Goal: Transaction & Acquisition: Book appointment/travel/reservation

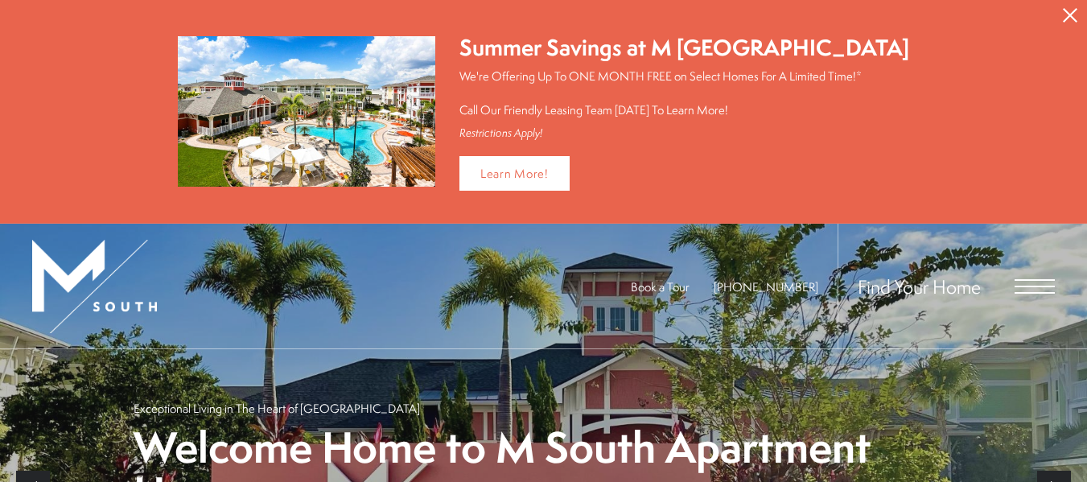
click at [1069, 11] on icon "Close Alert" at bounding box center [1070, 15] width 14 height 14
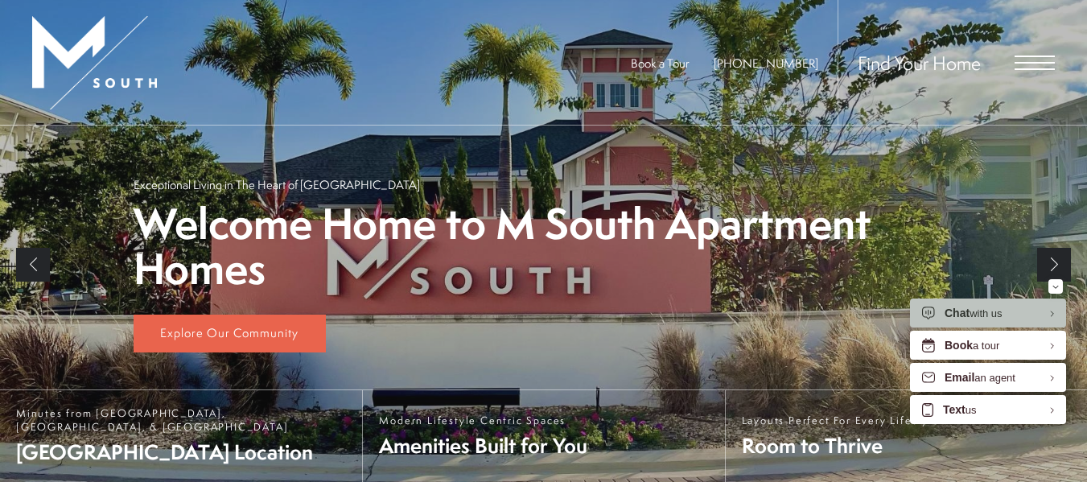
click at [1034, 58] on span "Open Menu" at bounding box center [1035, 63] width 40 height 14
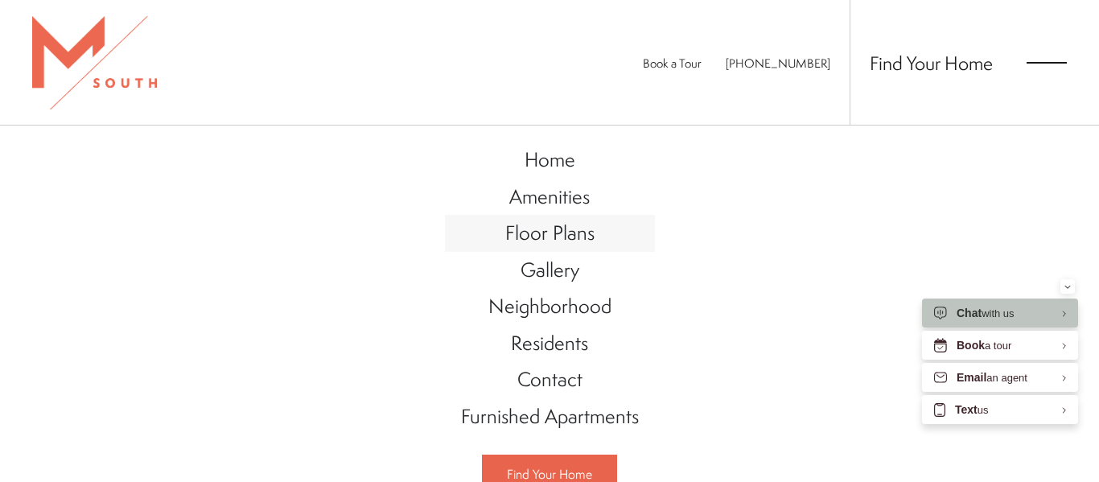
click at [558, 230] on span "Floor Plans" at bounding box center [549, 232] width 89 height 27
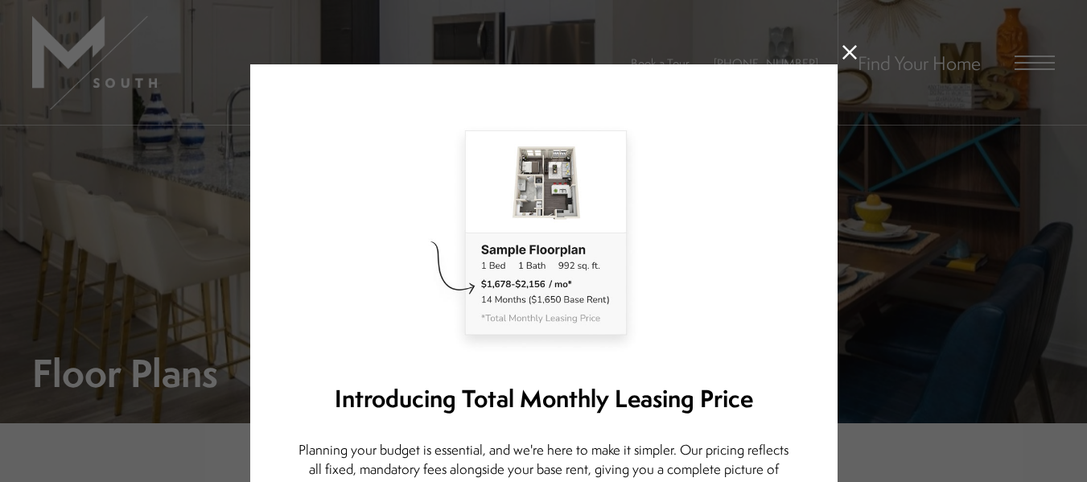
click at [842, 53] on icon at bounding box center [849, 52] width 14 height 14
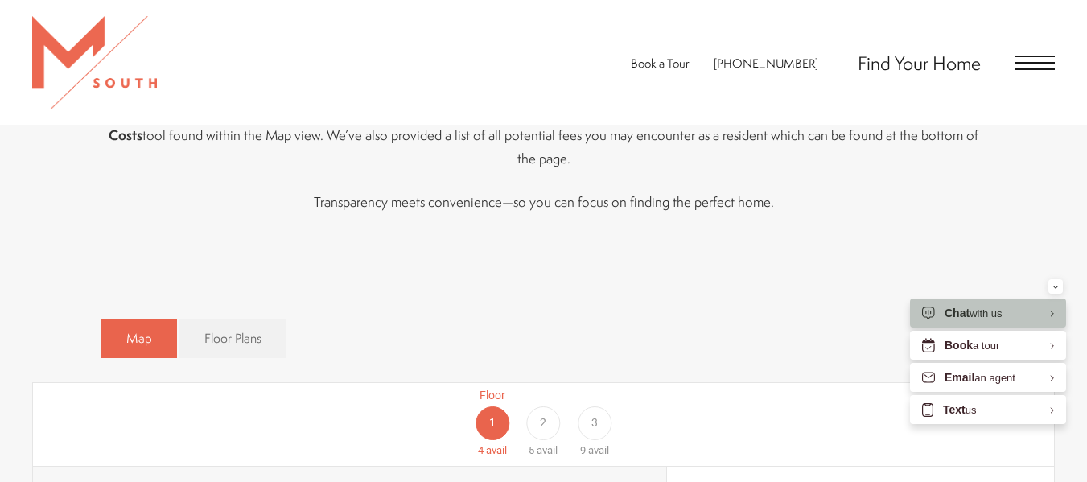
scroll to position [981, 0]
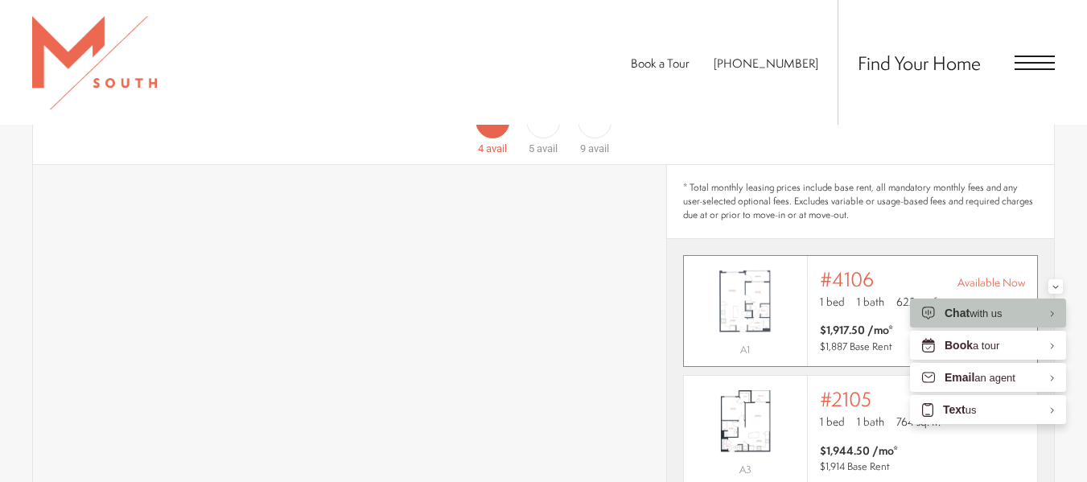
click at [828, 294] on span "1 bed" at bounding box center [832, 302] width 25 height 16
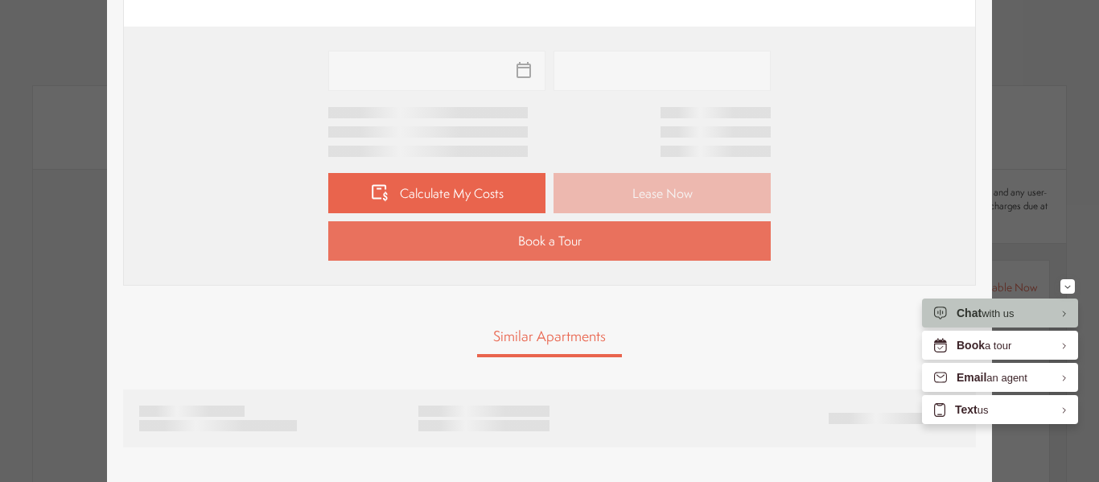
scroll to position [720, 0]
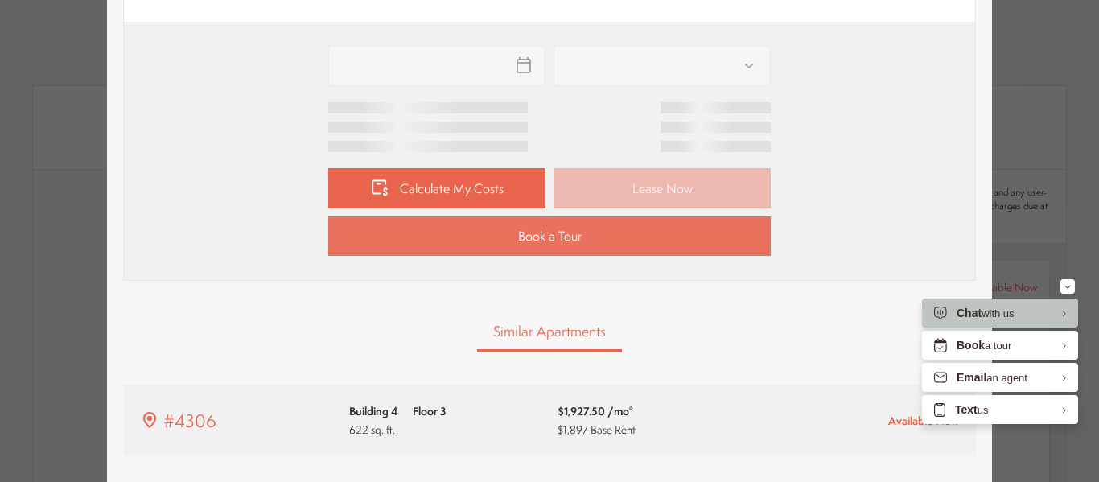
type input "**********"
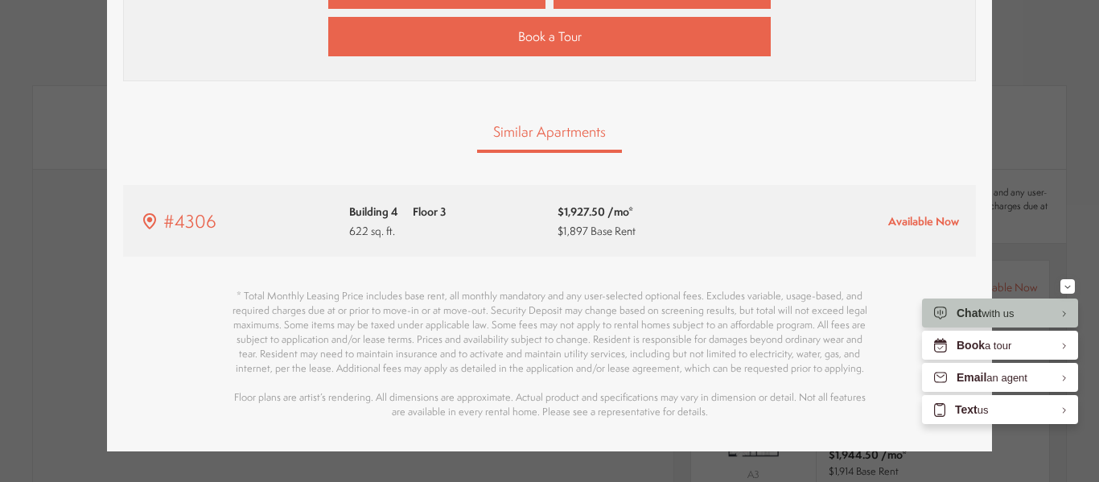
scroll to position [974, 0]
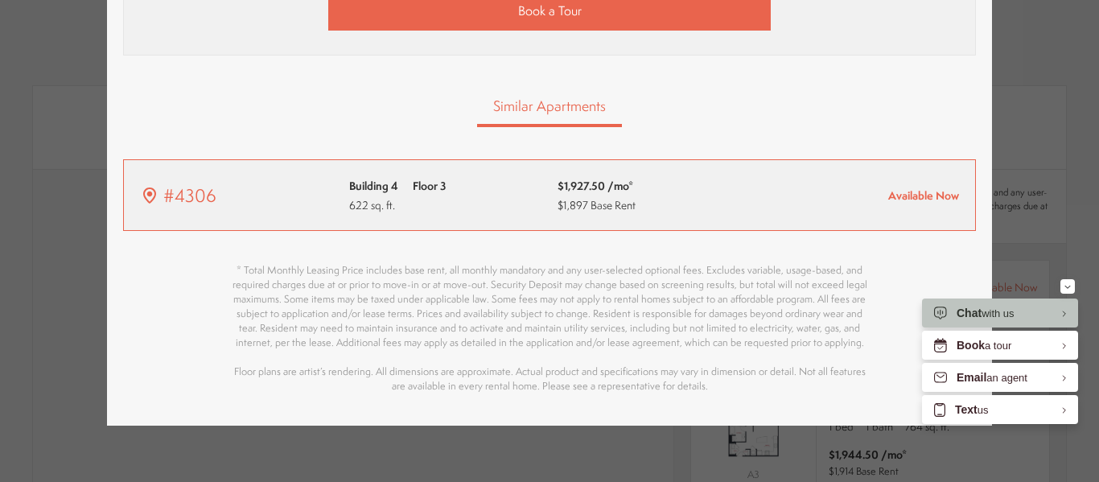
click at [917, 196] on span "Available Now" at bounding box center [923, 194] width 71 height 15
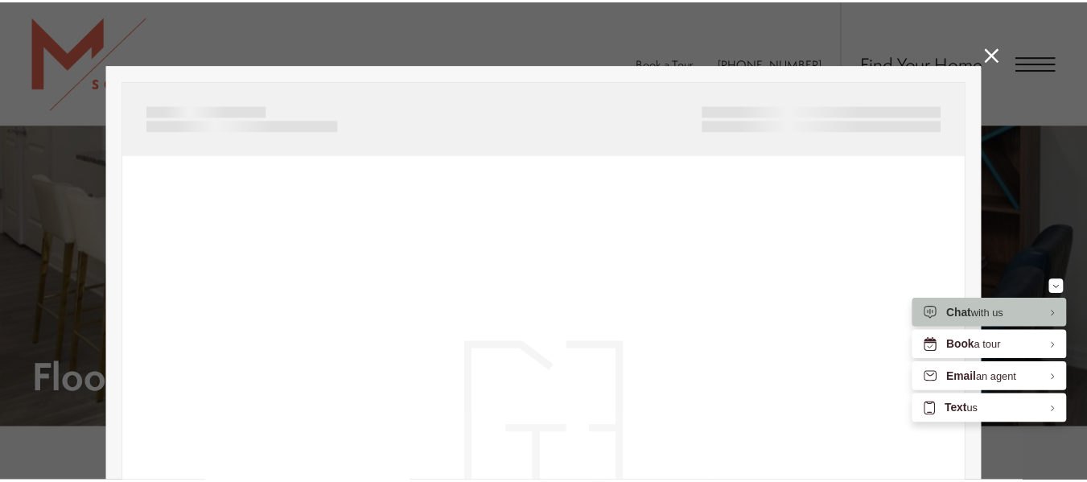
scroll to position [0, 0]
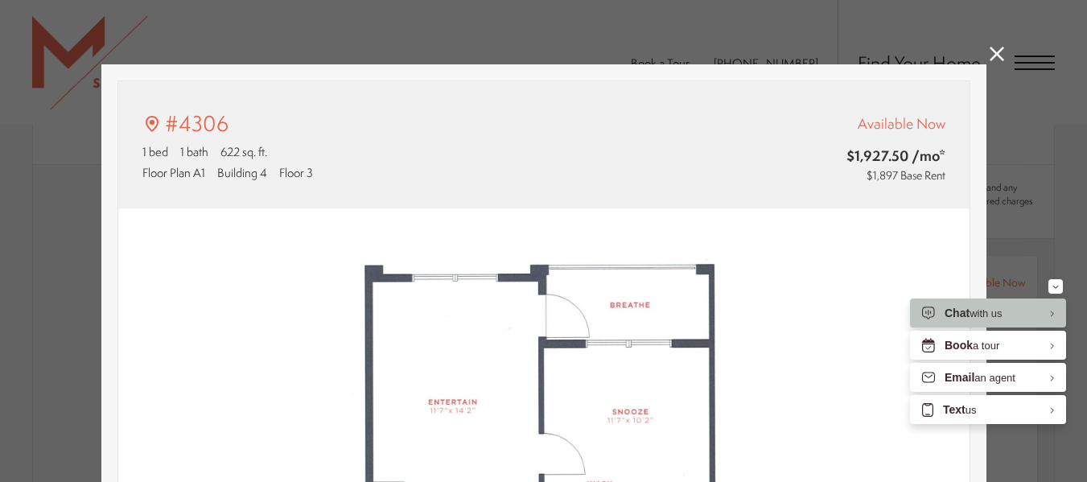
type input "**********"
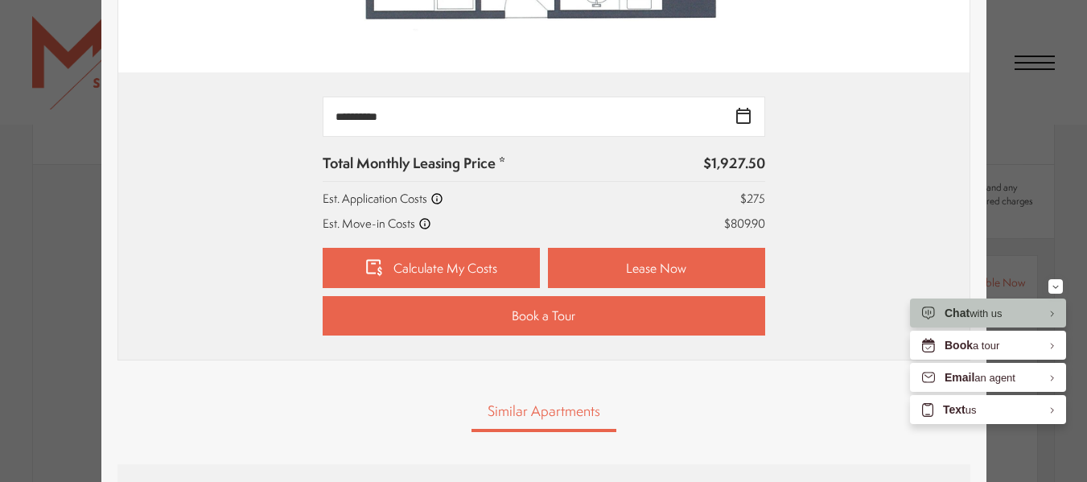
scroll to position [672, 0]
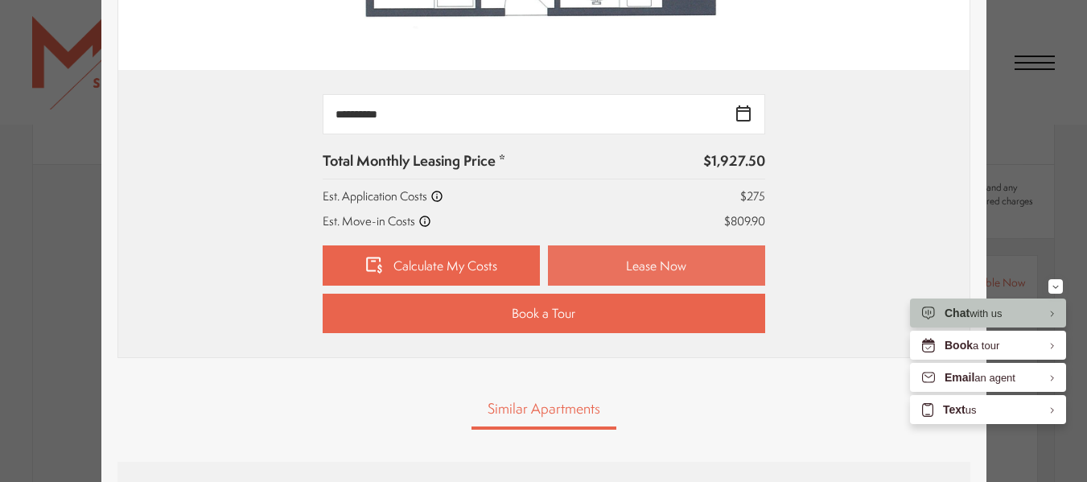
click at [632, 267] on link "Lease Now" at bounding box center [656, 265] width 217 height 40
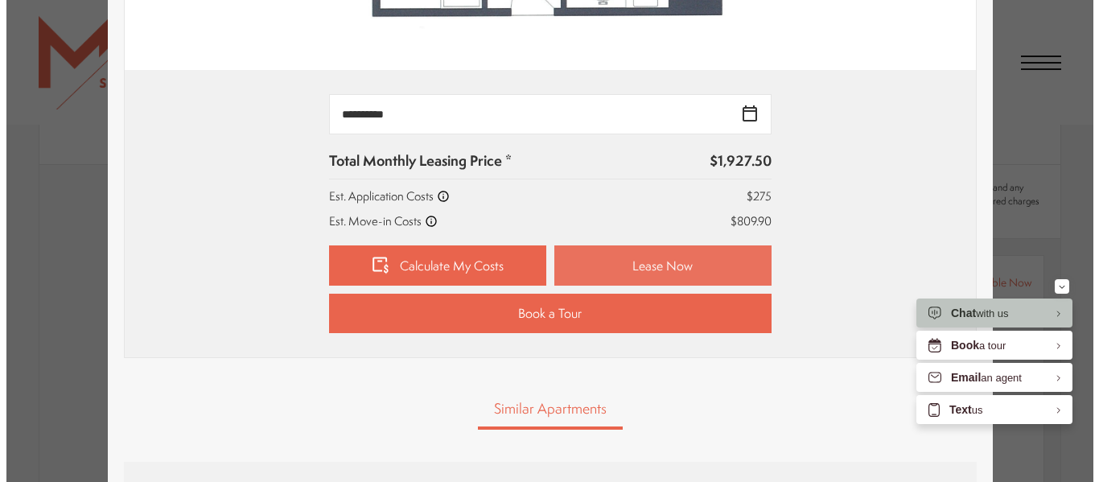
scroll to position [0, 0]
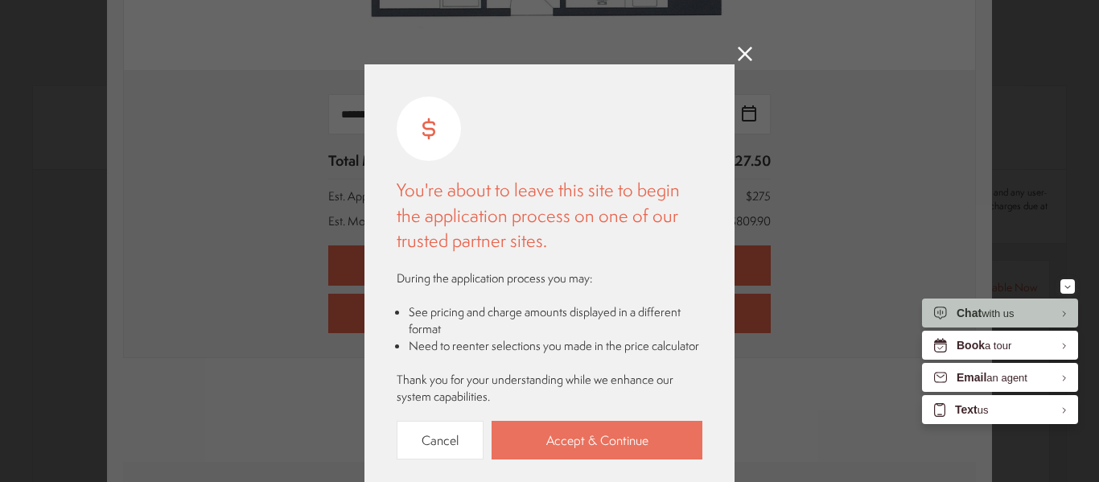
click at [566, 457] on link "Accept & Continue" at bounding box center [597, 440] width 211 height 39
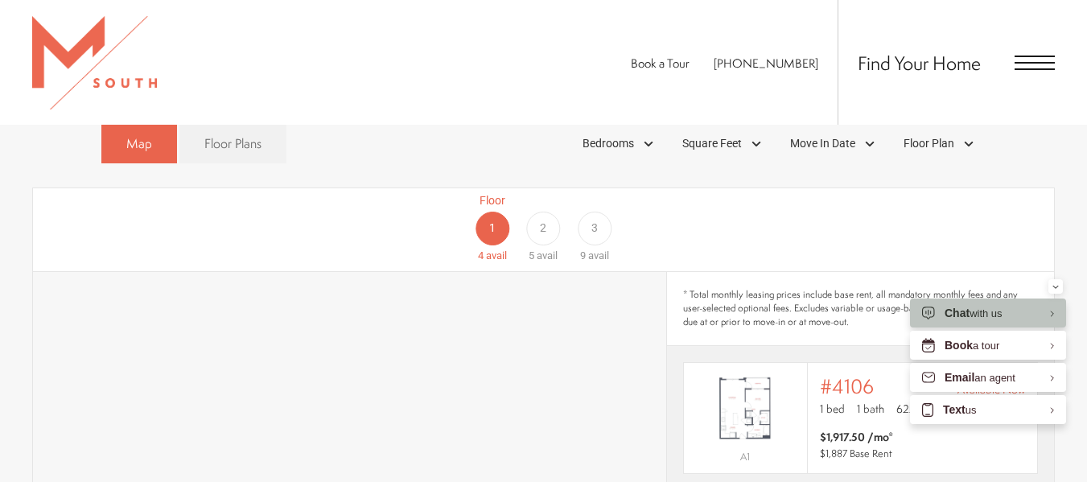
scroll to position [873, 0]
click at [549, 212] on div "2" at bounding box center [543, 229] width 34 height 34
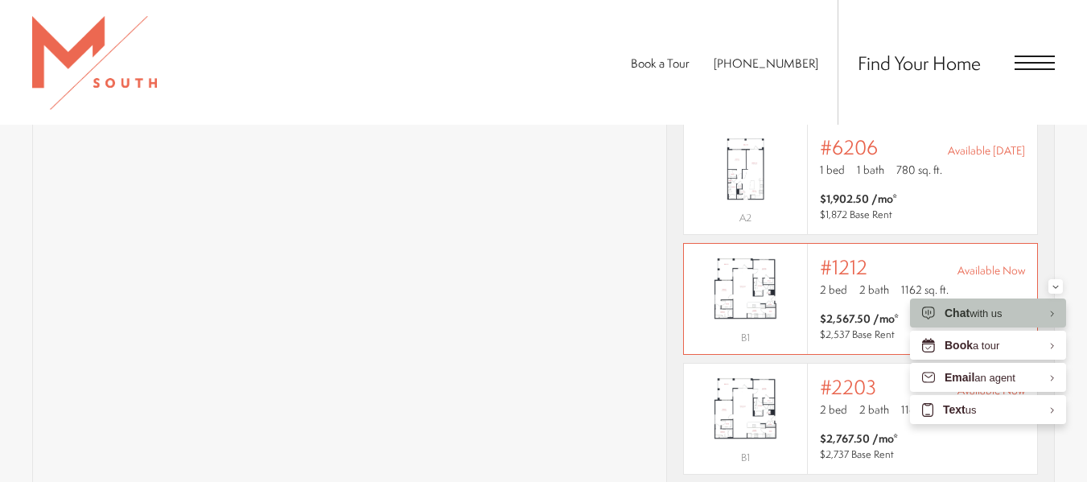
scroll to position [0, 0]
click at [723, 282] on img "View #1212" at bounding box center [745, 288] width 123 height 77
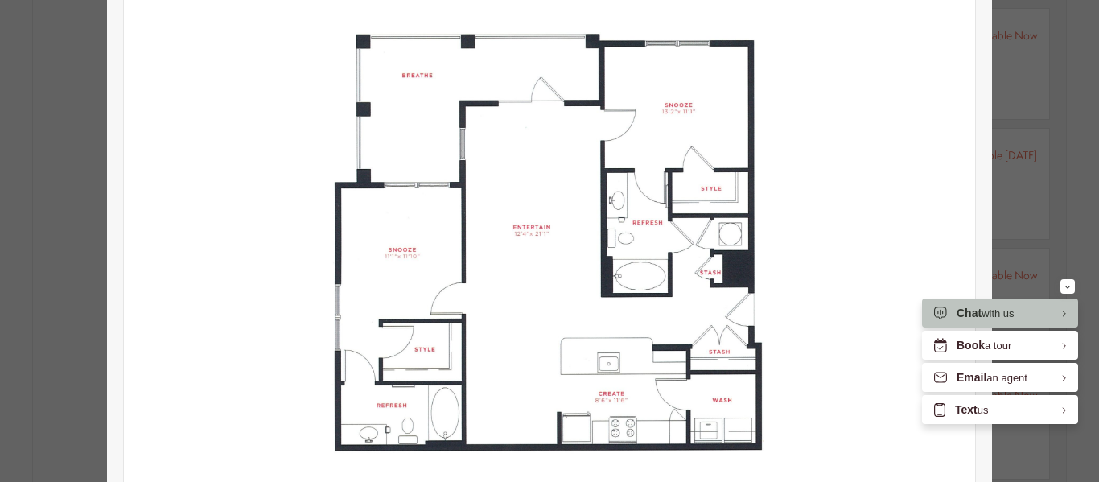
type input "**********"
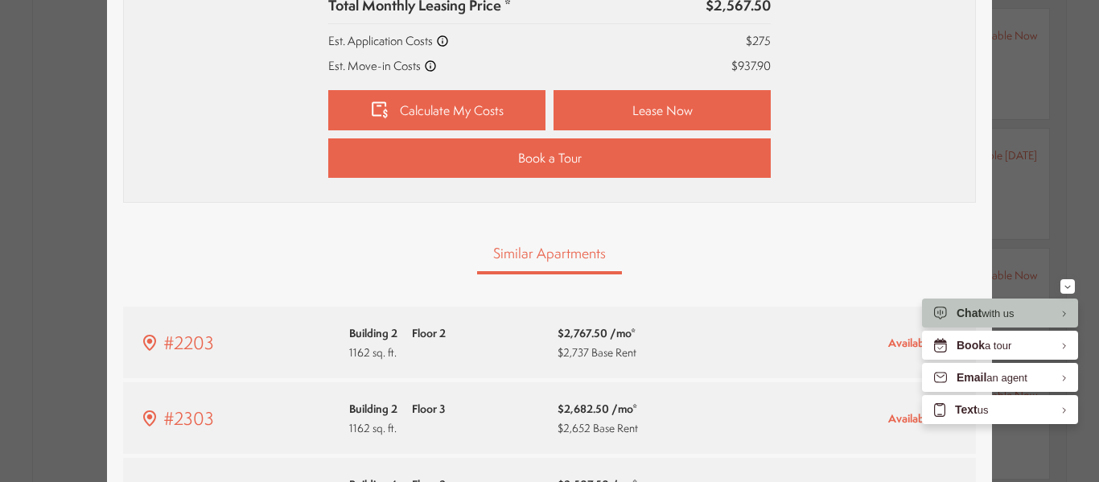
scroll to position [826, 0]
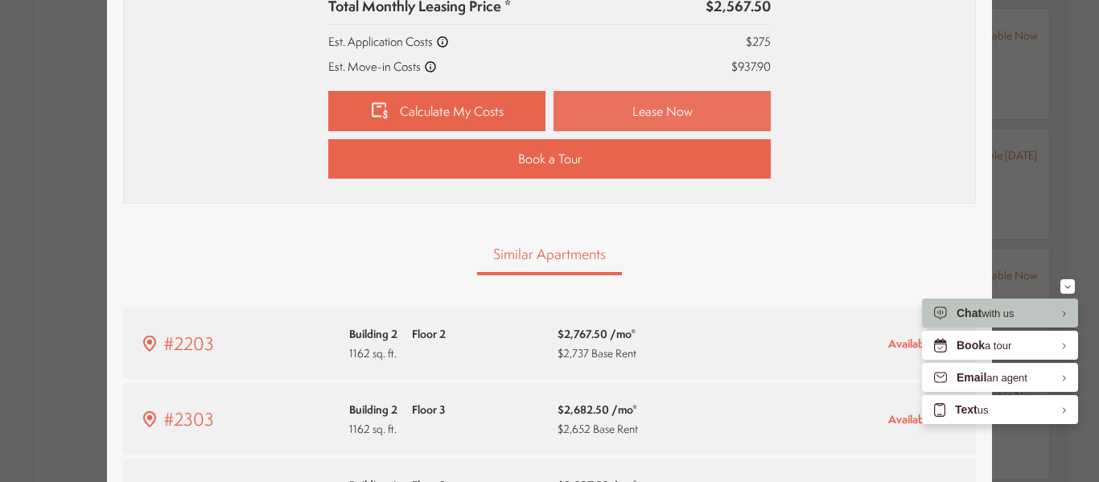
click at [627, 113] on link "Lease Now" at bounding box center [662, 111] width 217 height 40
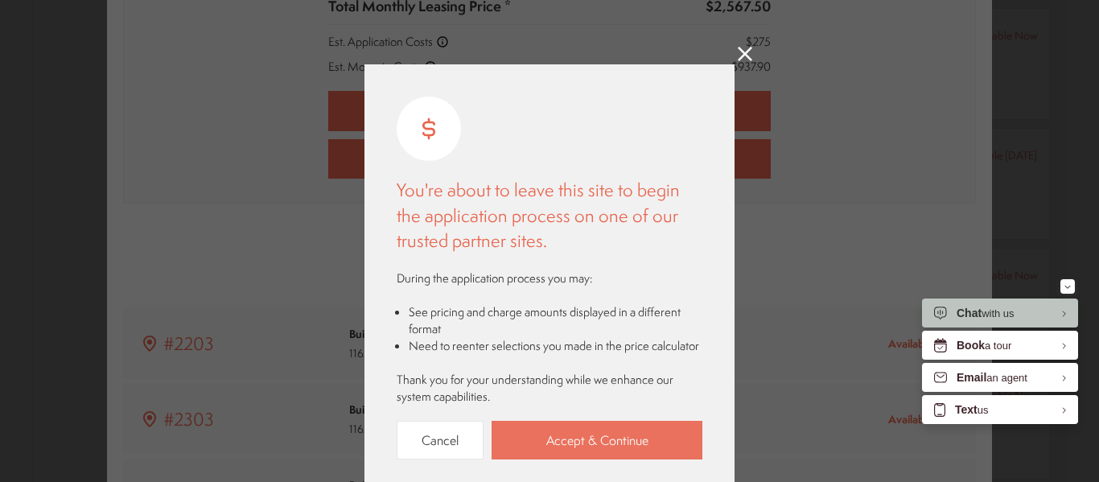
click at [577, 427] on link "Accept & Continue" at bounding box center [597, 440] width 211 height 39
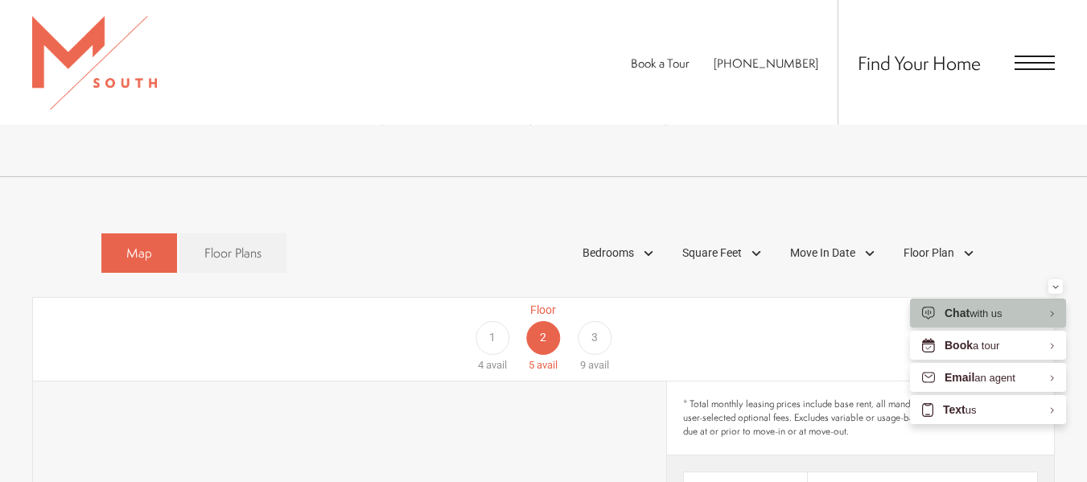
scroll to position [764, 0]
click at [586, 322] on div "3" at bounding box center [595, 339] width 34 height 34
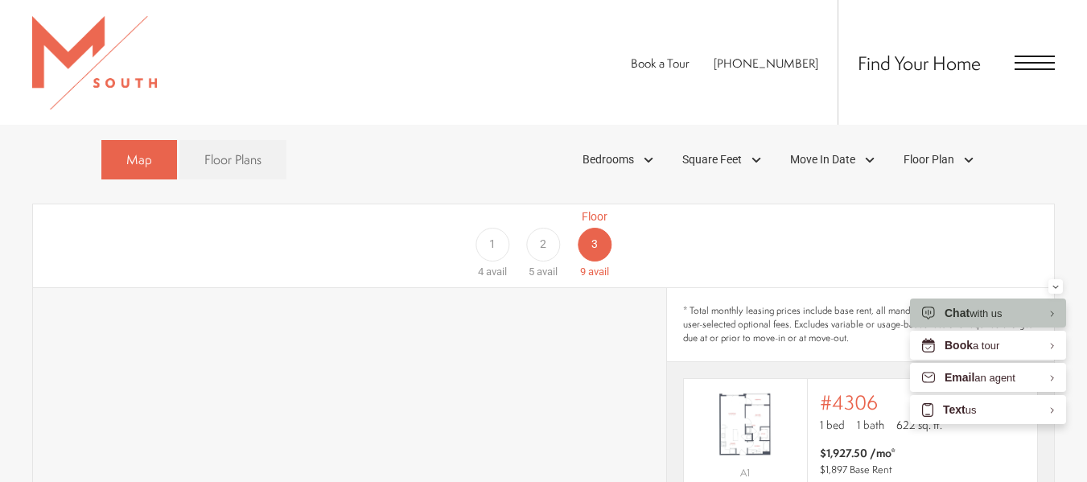
scroll to position [857, 0]
click at [497, 229] on div "1" at bounding box center [493, 246] width 34 height 34
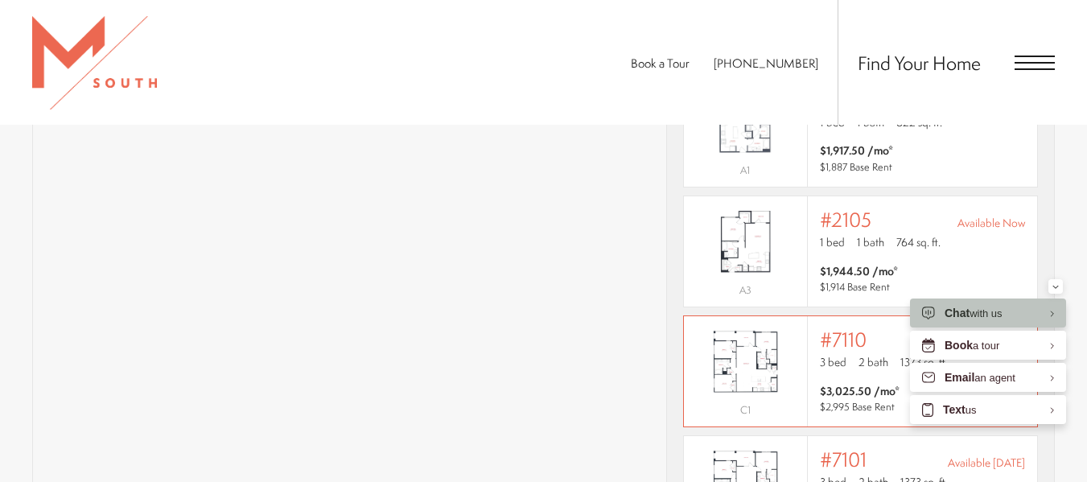
scroll to position [15, 0]
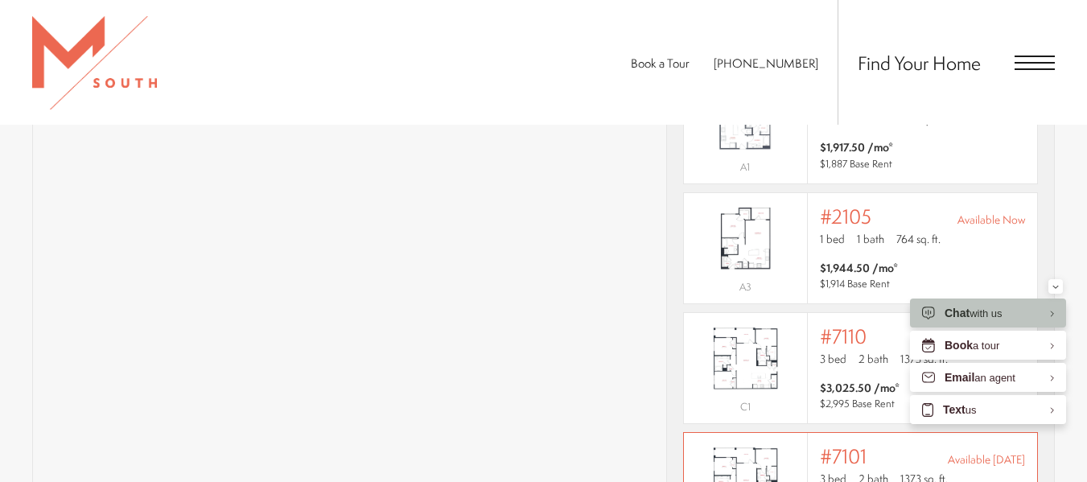
click at [793, 445] on img "View #7101" at bounding box center [745, 477] width 123 height 77
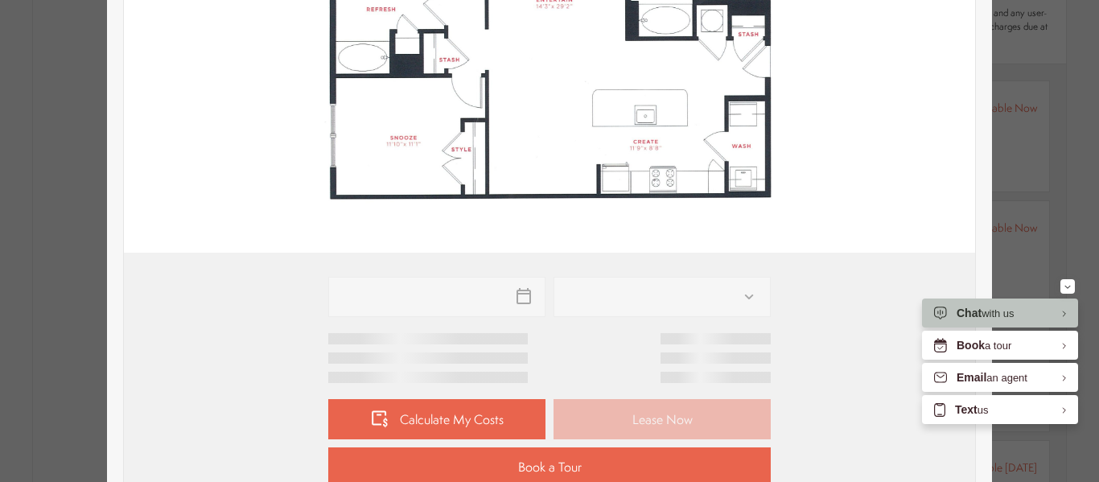
scroll to position [540, 0]
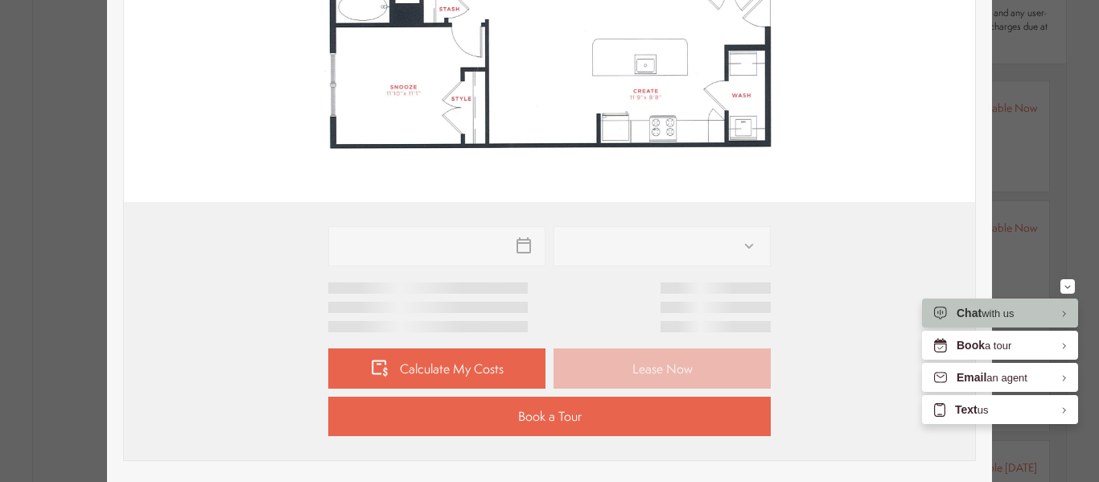
type input "**********"
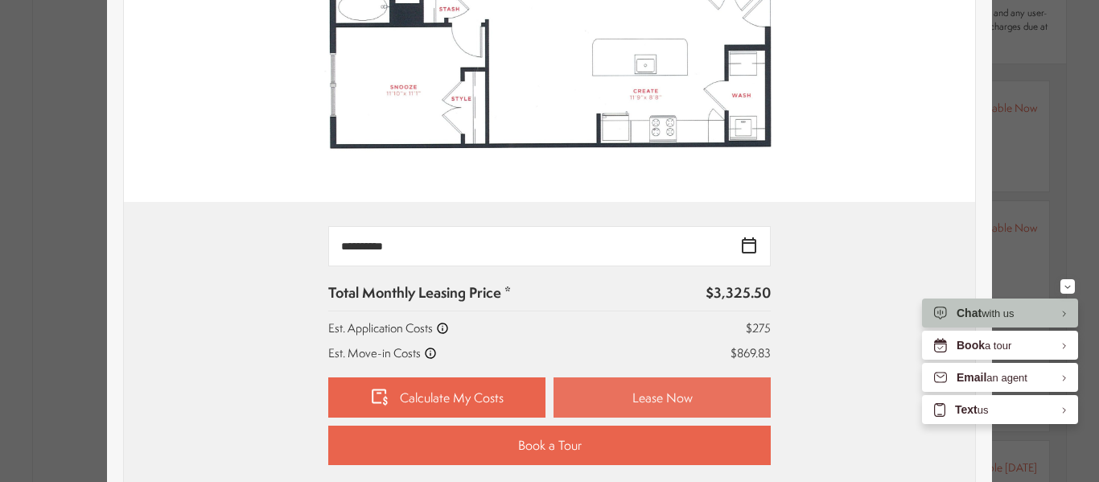
click at [653, 397] on link "Lease Now" at bounding box center [662, 397] width 217 height 40
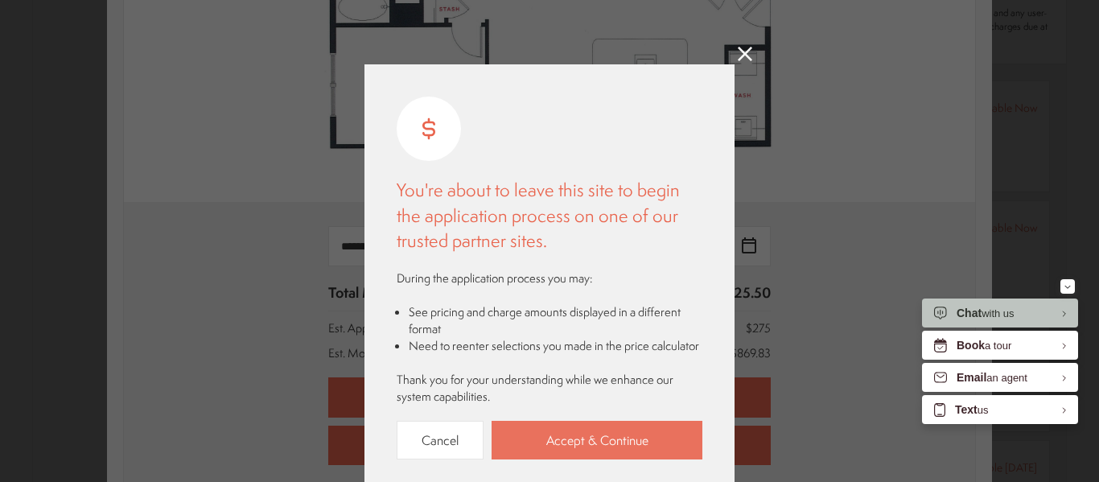
click at [609, 447] on link "Accept & Continue" at bounding box center [597, 440] width 211 height 39
